Goal: Ask a question

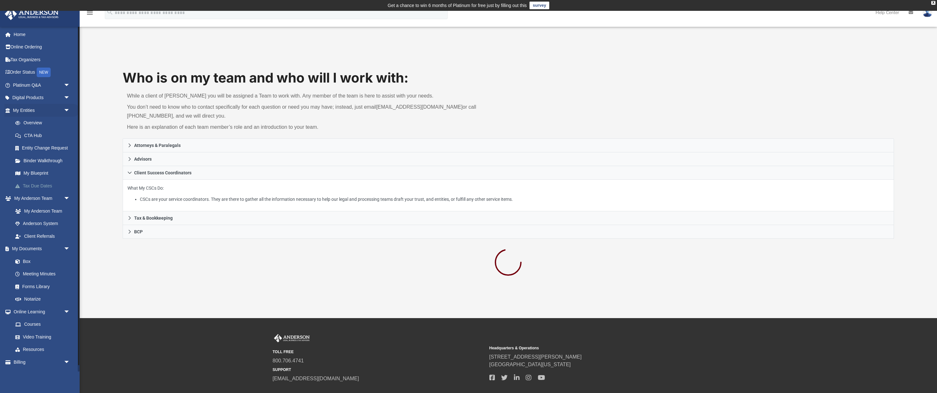
click at [46, 182] on link "Tax Due Dates" at bounding box center [44, 185] width 71 height 13
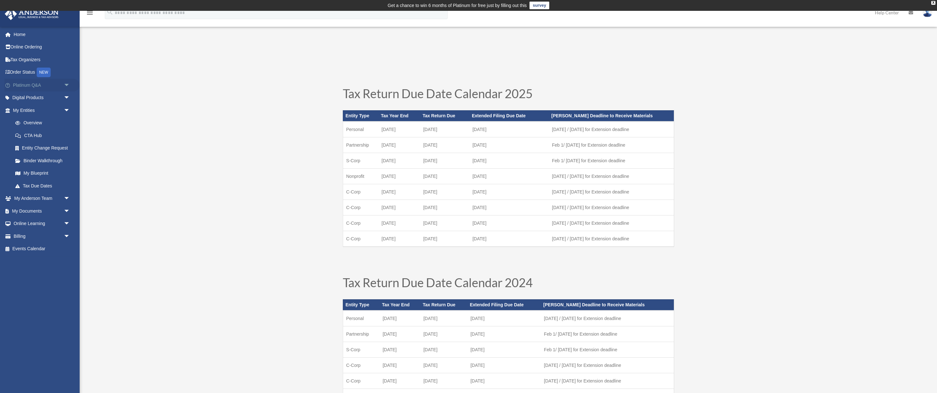
click at [42, 82] on link "Platinum Q&A arrow_drop_down" at bounding box center [41, 85] width 75 height 13
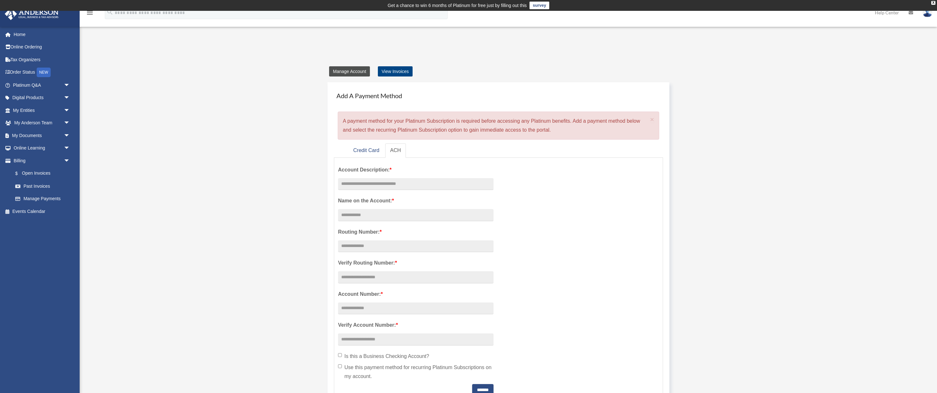
click at [359, 69] on link "Manage Account" at bounding box center [349, 71] width 41 height 10
click at [353, 72] on link "Manage Account" at bounding box center [349, 71] width 41 height 10
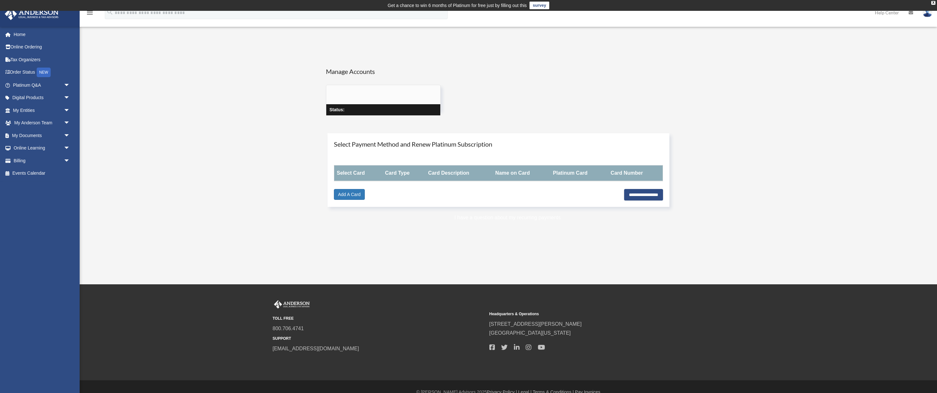
click at [485, 216] on link "I have a question about my recurring payments" at bounding box center [508, 217] width 106 height 5
click at [263, 226] on div "User Account date_range Published on Last updated [DATE] [DATE] by [PERSON_NAME…" at bounding box center [508, 147] width 491 height 183
